Goal: Check status: Check status

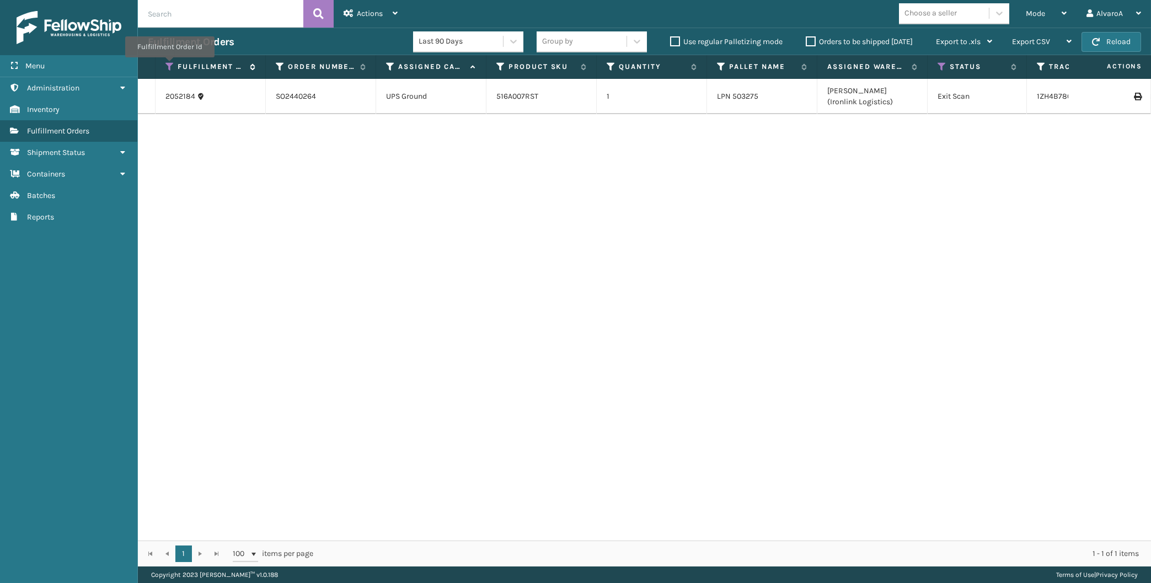
click at [170, 65] on icon at bounding box center [169, 67] width 9 height 10
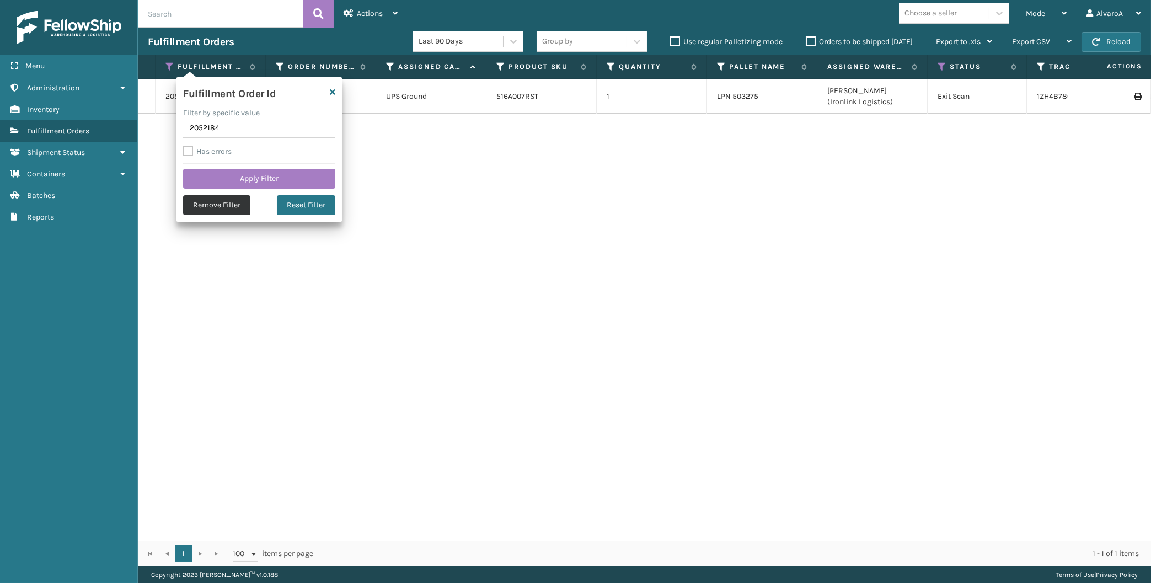
click at [231, 201] on button "Remove Filter" at bounding box center [216, 205] width 67 height 20
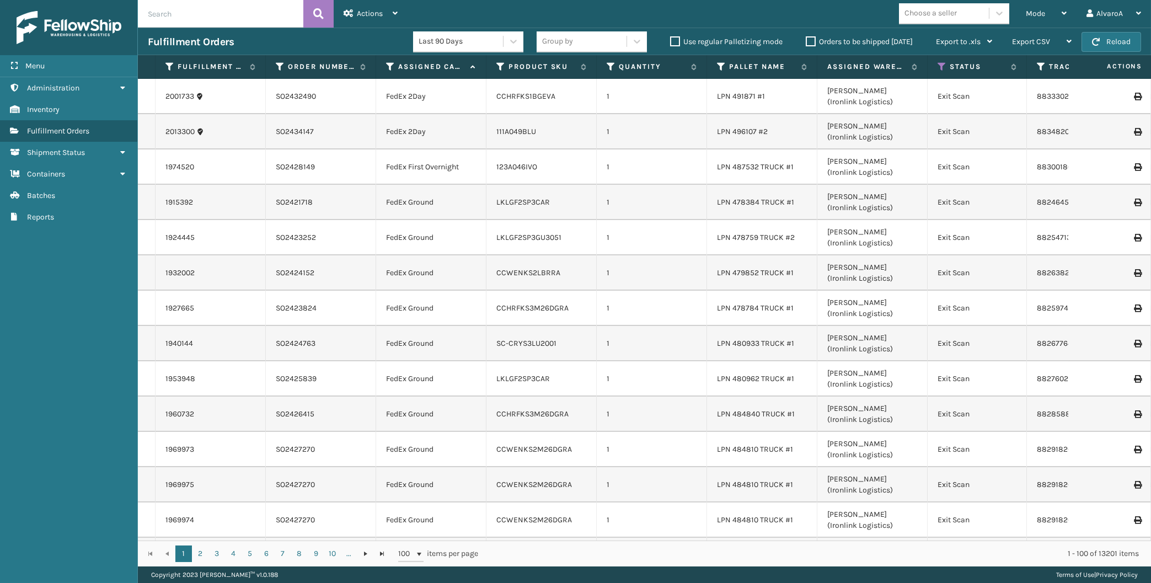
click at [1036, 65] on th "Tracking Number" at bounding box center [1082, 67] width 110 height 24
click at [1037, 66] on th "Tracking Number" at bounding box center [1082, 67] width 110 height 24
click at [1039, 72] on icon at bounding box center [1041, 67] width 9 height 10
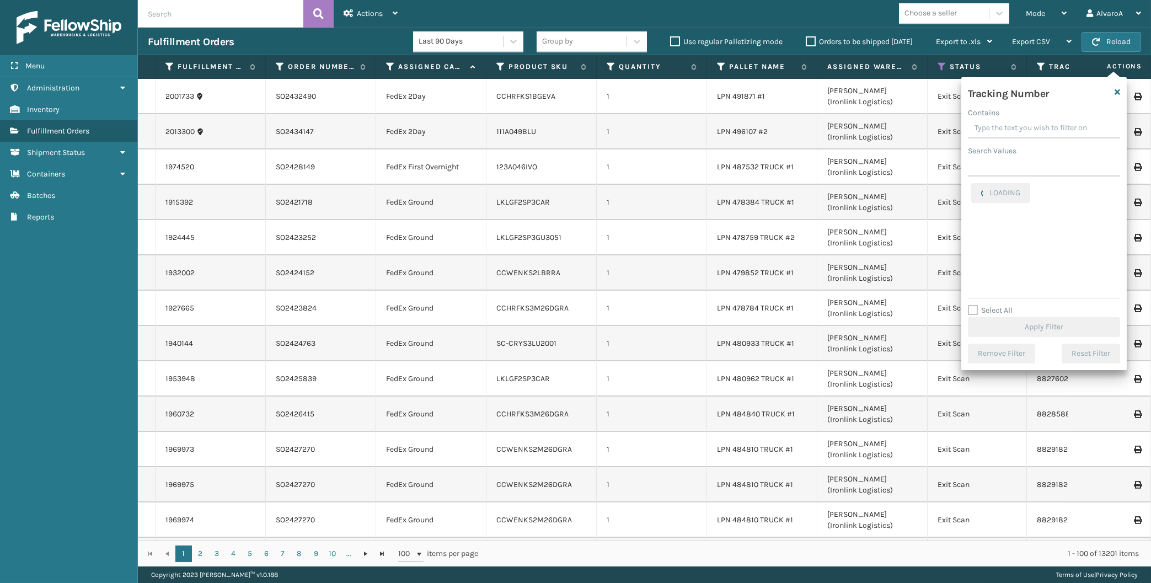
click at [1037, 120] on input "Contains" at bounding box center [1044, 129] width 152 height 20
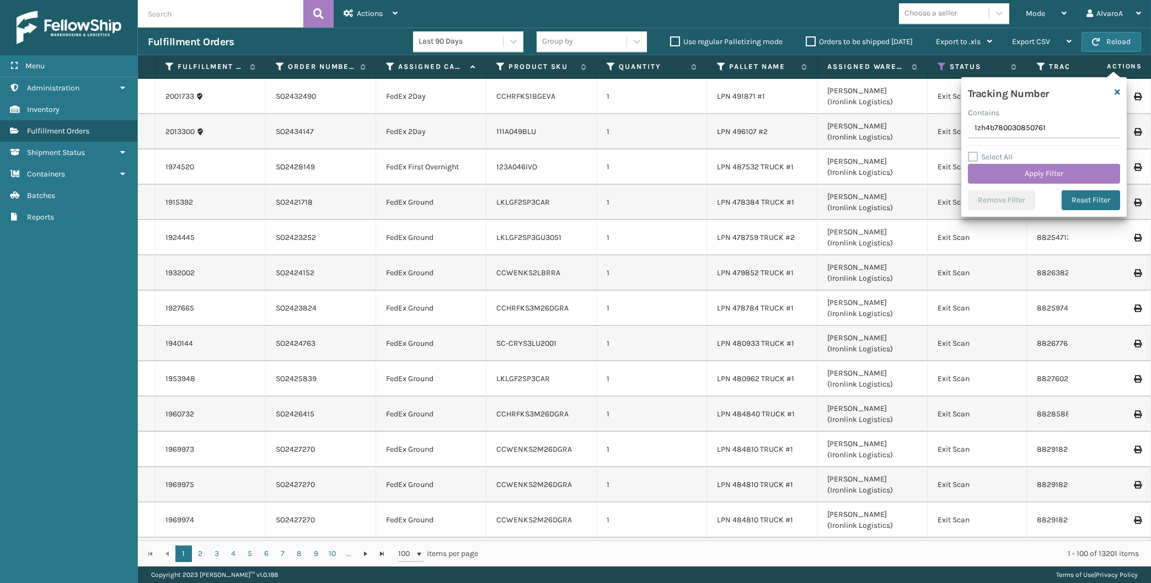
type input "1zh4b7800308507611"
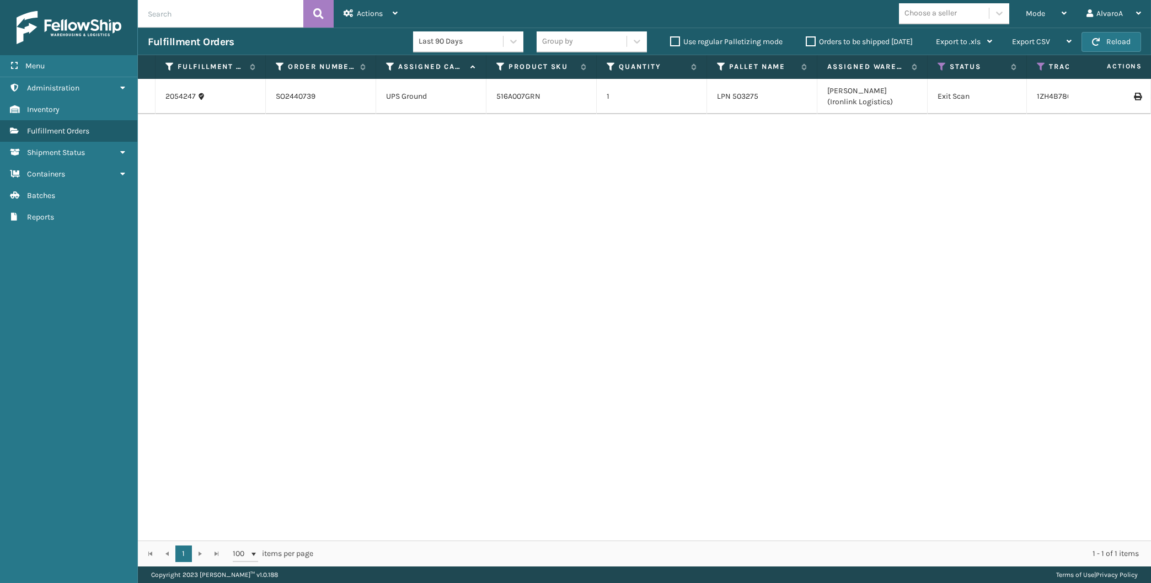
click at [1139, 96] on icon at bounding box center [1137, 97] width 7 height 8
drag, startPoint x: 1043, startPoint y: 12, endPoint x: 1010, endPoint y: 48, distance: 49.2
click at [1040, 14] on span "Mode" at bounding box center [1035, 13] width 19 height 9
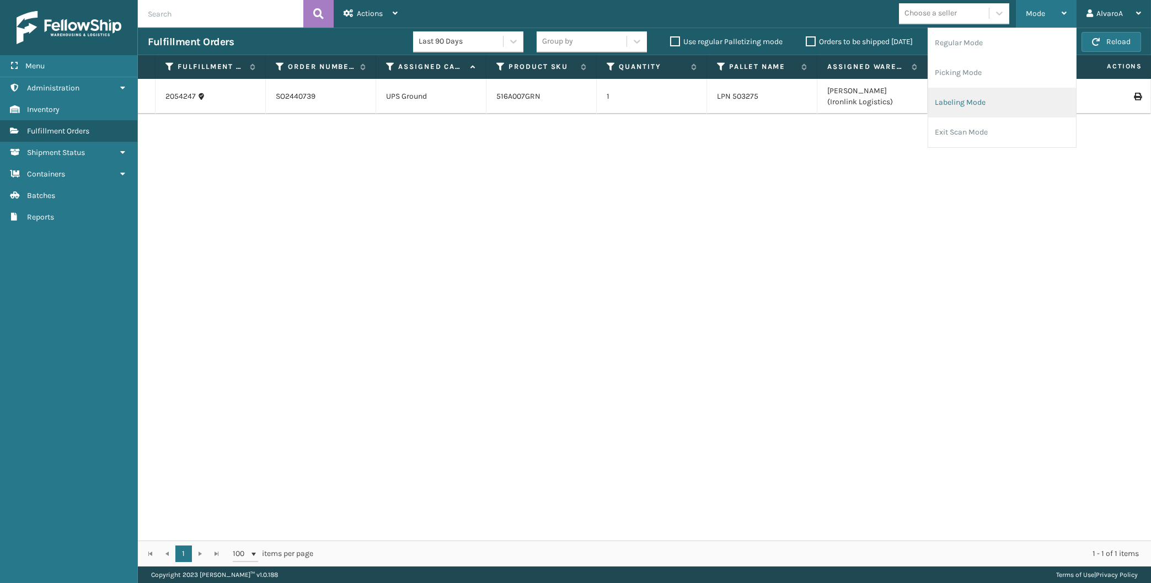
click at [965, 96] on li "Labeling Mode" at bounding box center [1002, 103] width 148 height 30
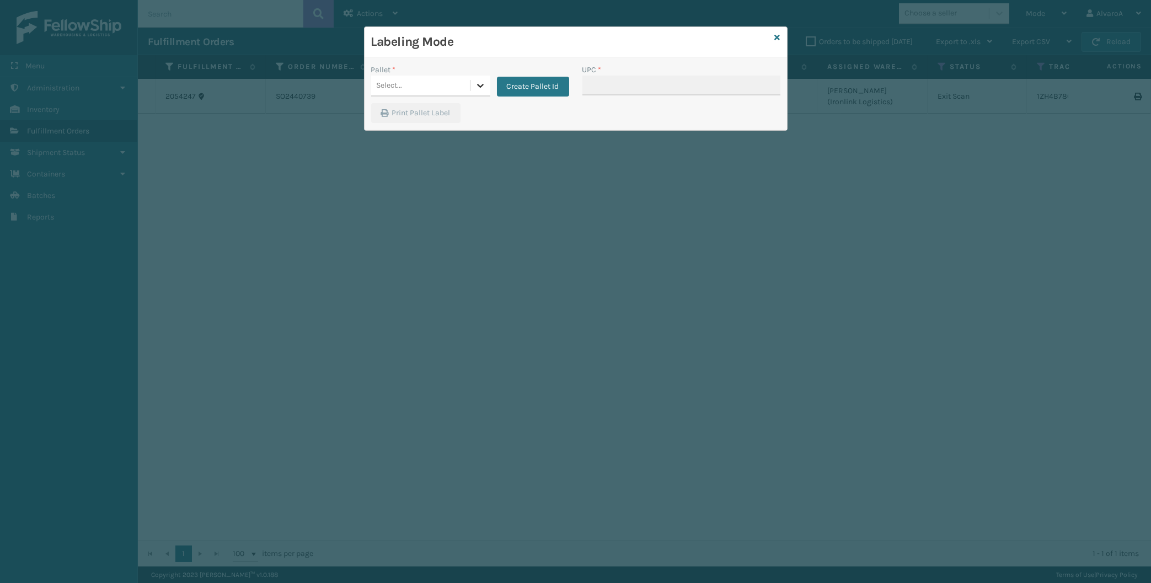
click at [475, 94] on div at bounding box center [480, 86] width 20 height 20
